Goal: Navigation & Orientation: Find specific page/section

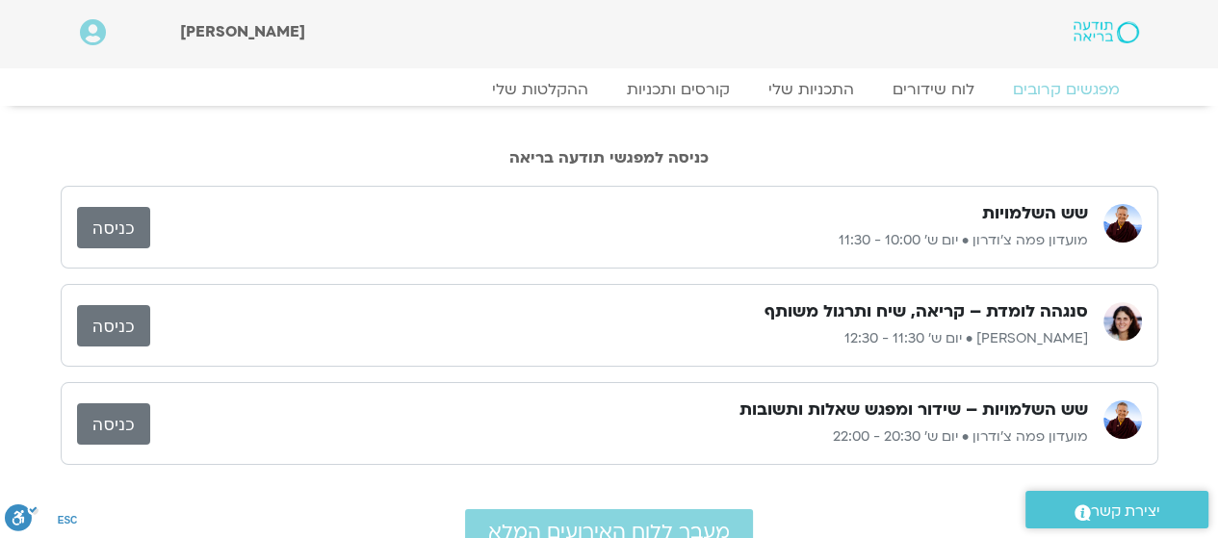
click at [111, 235] on link "כניסה" at bounding box center [113, 227] width 73 height 41
